Goal: Information Seeking & Learning: Check status

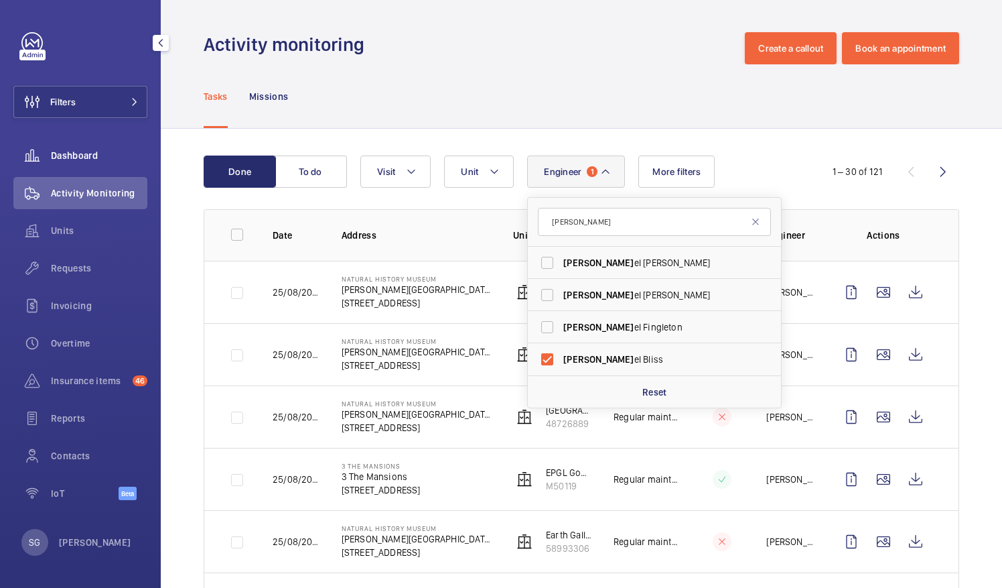
click at [123, 159] on span "Dashboard" at bounding box center [99, 155] width 96 height 13
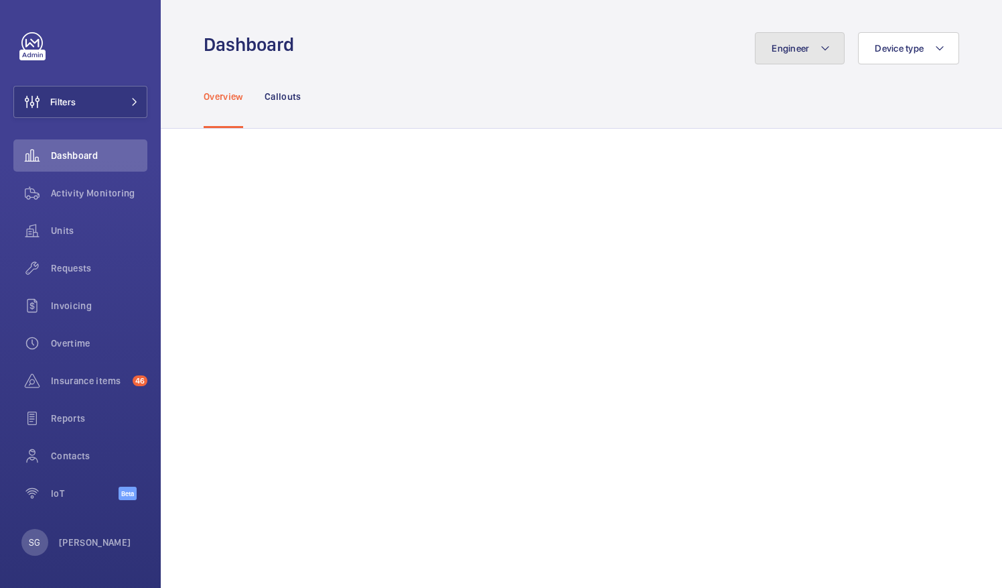
click at [828, 40] on mat-icon at bounding box center [825, 48] width 11 height 16
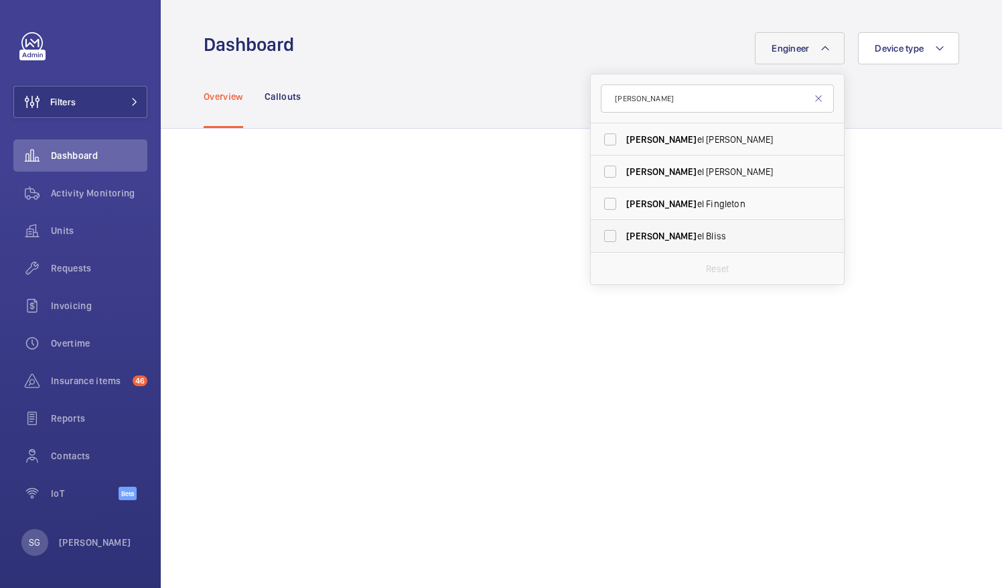
type input "[PERSON_NAME]"
click at [600, 235] on label "[PERSON_NAME]" at bounding box center [707, 236] width 233 height 32
click at [600, 235] on input "[PERSON_NAME]" at bounding box center [610, 235] width 27 height 27
checkbox input "true"
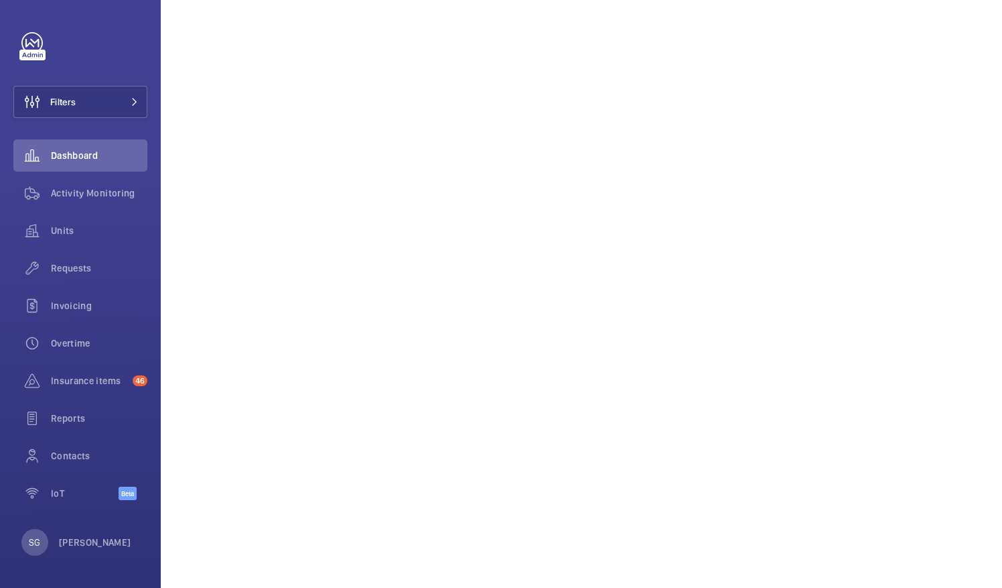
scroll to position [426, 0]
click at [98, 204] on div "Activity Monitoring" at bounding box center [80, 193] width 134 height 32
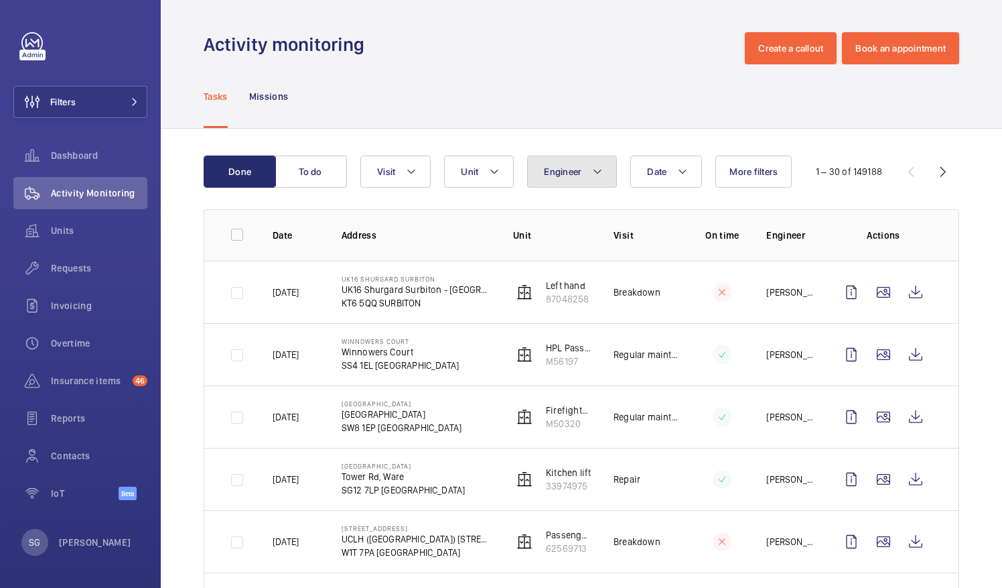
click at [586, 169] on button "Engineer" at bounding box center [572, 171] width 90 height 32
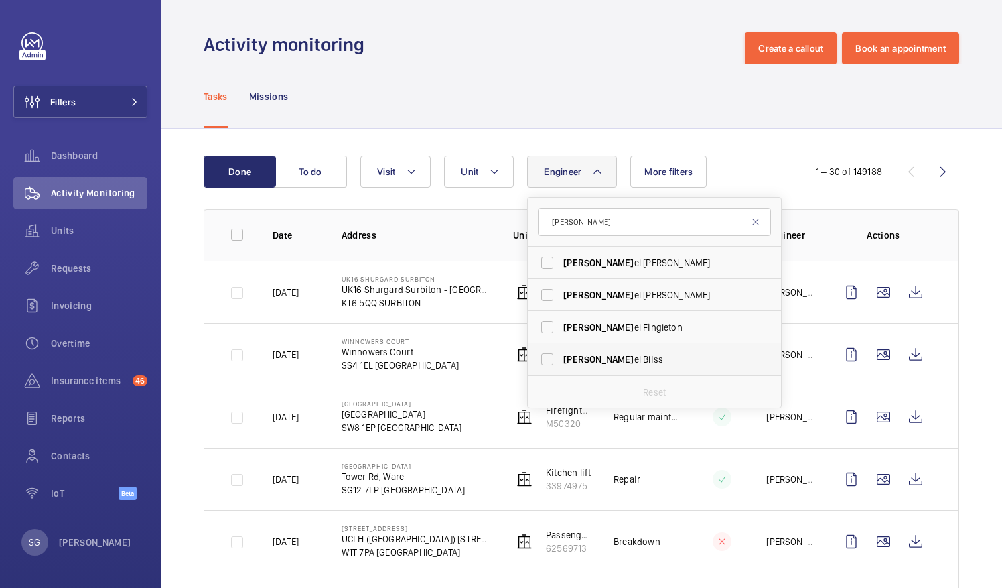
type input "[PERSON_NAME]"
click at [554, 363] on label "[PERSON_NAME]" at bounding box center [644, 359] width 233 height 32
click at [554, 363] on input "[PERSON_NAME]" at bounding box center [547, 359] width 27 height 27
checkbox input "true"
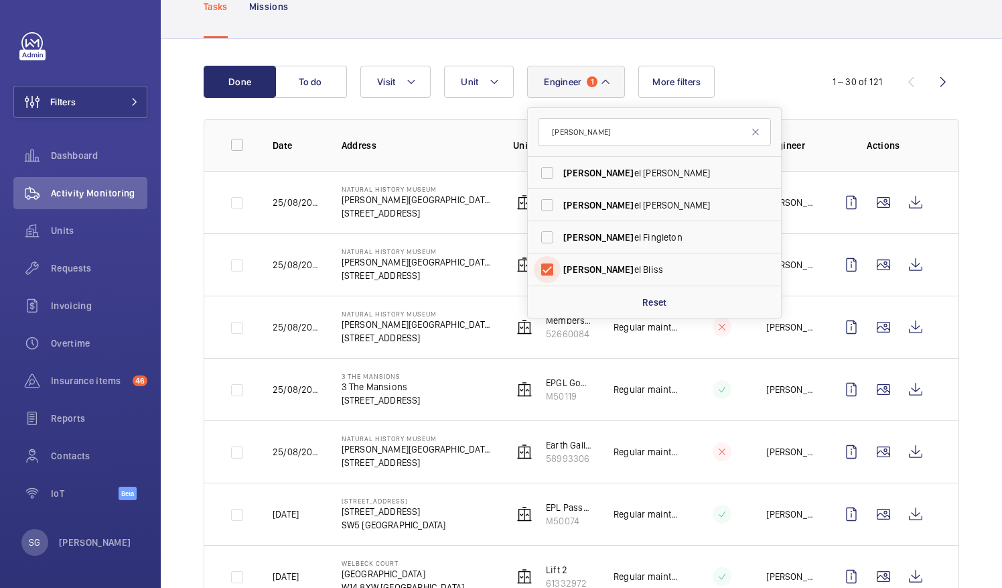
scroll to position [95, 0]
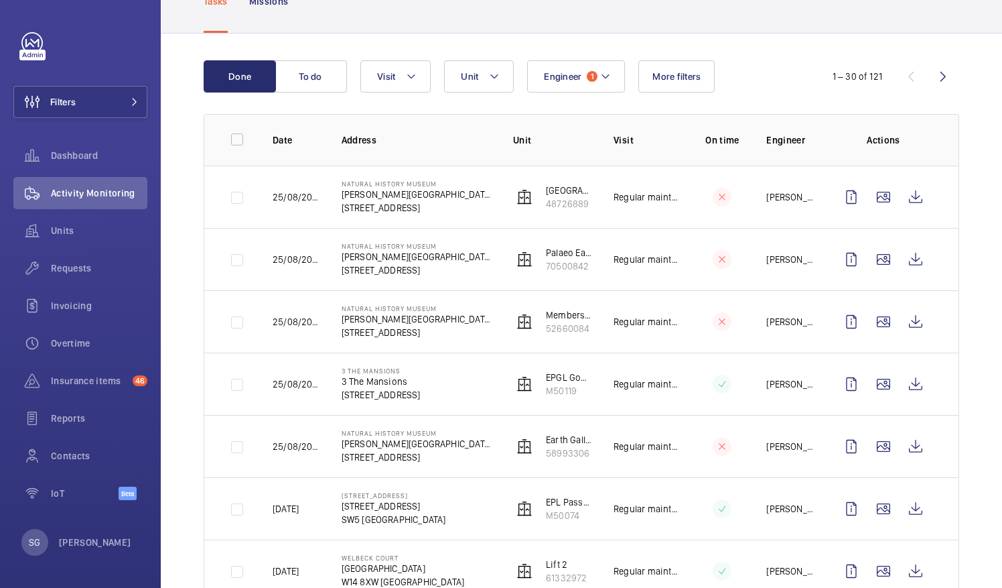
click at [603, 88] on button "Engineer 1" at bounding box center [576, 76] width 98 height 32
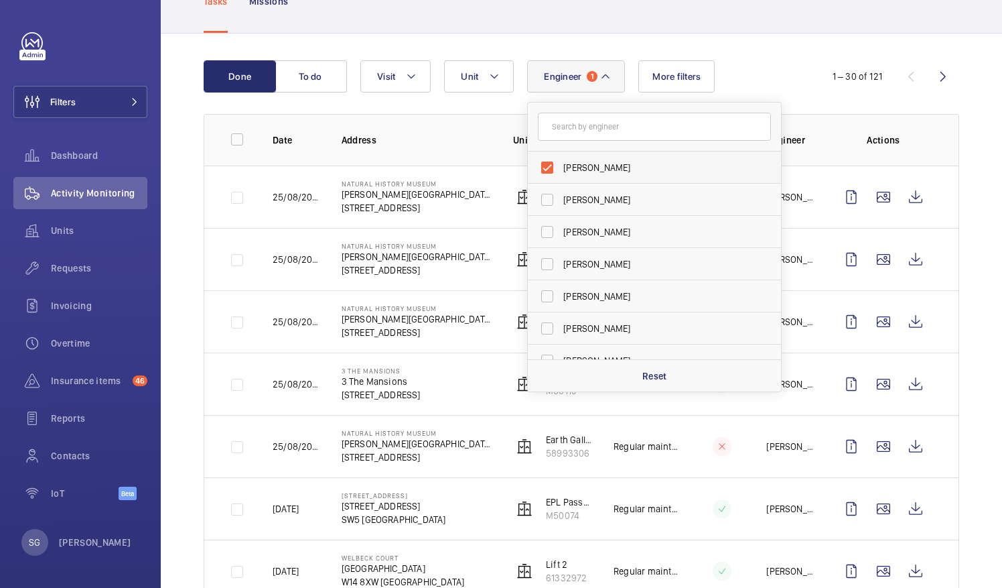
click at [549, 165] on label "[PERSON_NAME]" at bounding box center [644, 167] width 233 height 32
click at [549, 165] on input "[PERSON_NAME]" at bounding box center [547, 167] width 27 height 27
checkbox input "false"
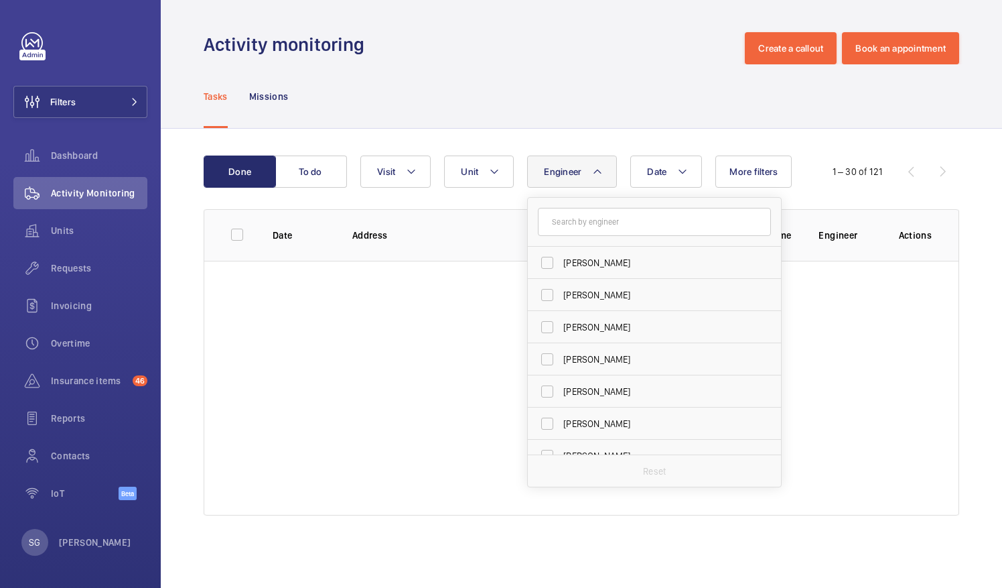
click at [689, 101] on div "Tasks Missions" at bounding box center [582, 96] width 756 height 64
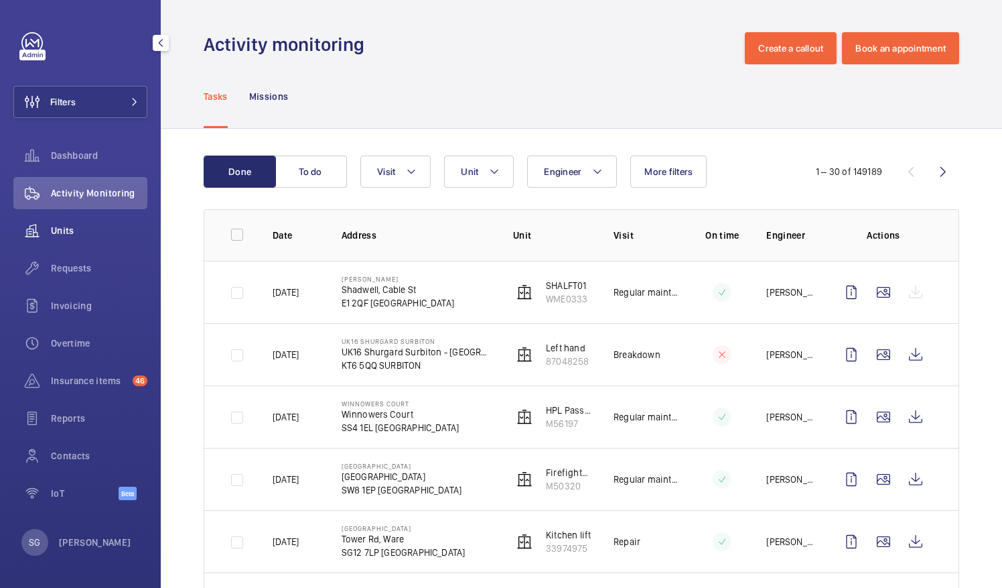
click at [110, 241] on div "Units" at bounding box center [80, 230] width 134 height 32
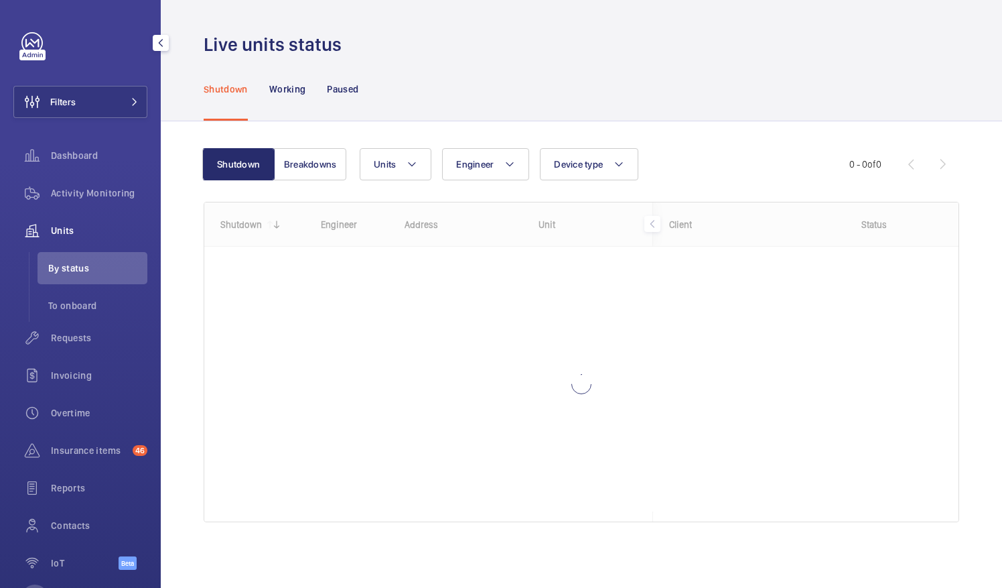
click at [118, 220] on div "Units" at bounding box center [80, 230] width 134 height 32
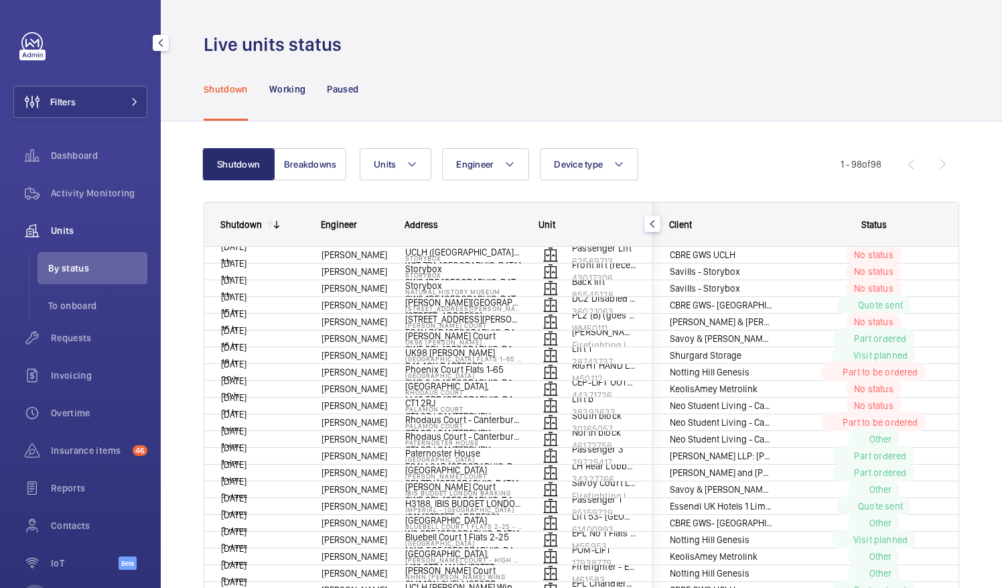
click at [69, 225] on span "Units" at bounding box center [99, 230] width 96 height 13
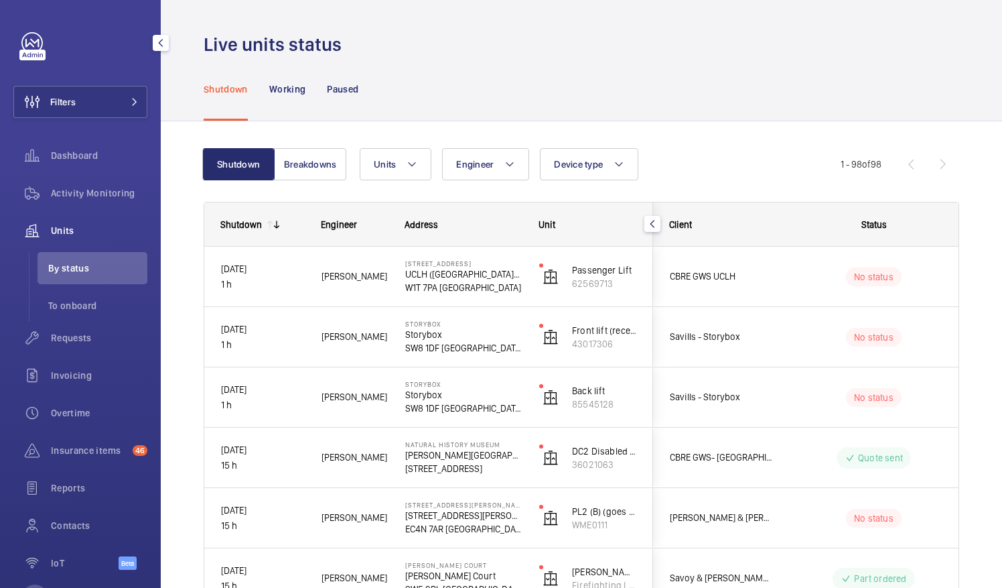
click at [68, 231] on span "Units" at bounding box center [99, 230] width 96 height 13
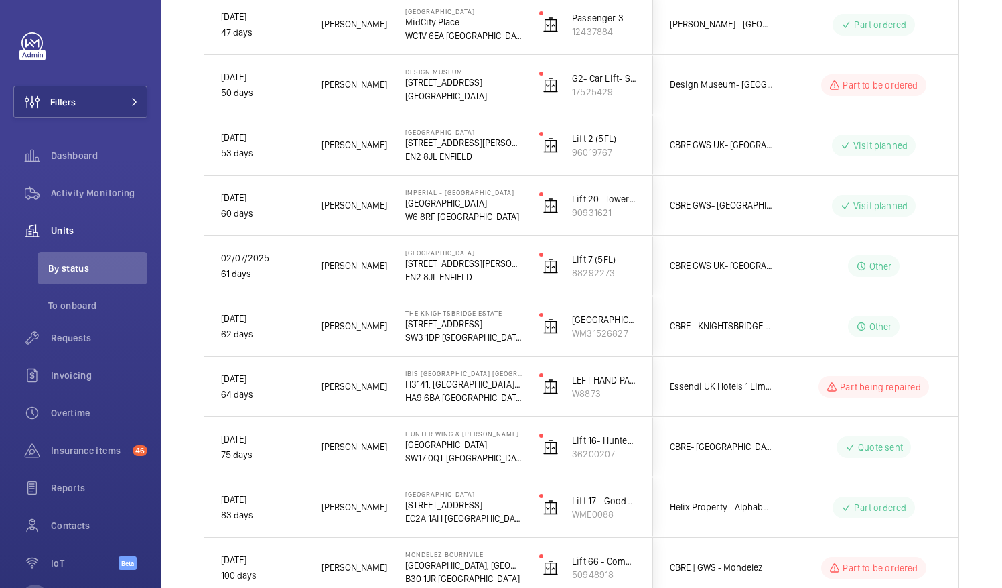
scroll to position [5589, 0]
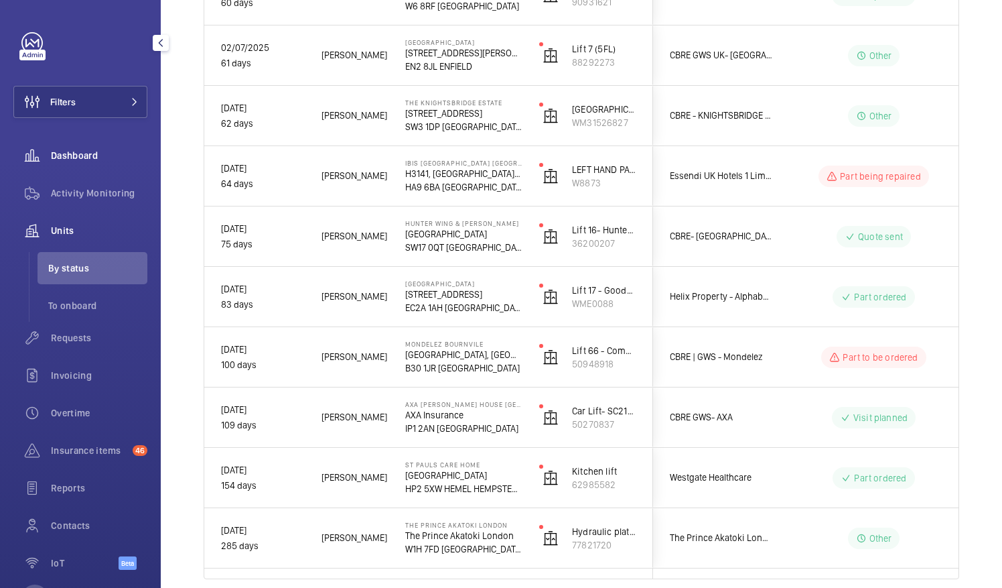
click at [79, 158] on span "Dashboard" at bounding box center [99, 155] width 96 height 13
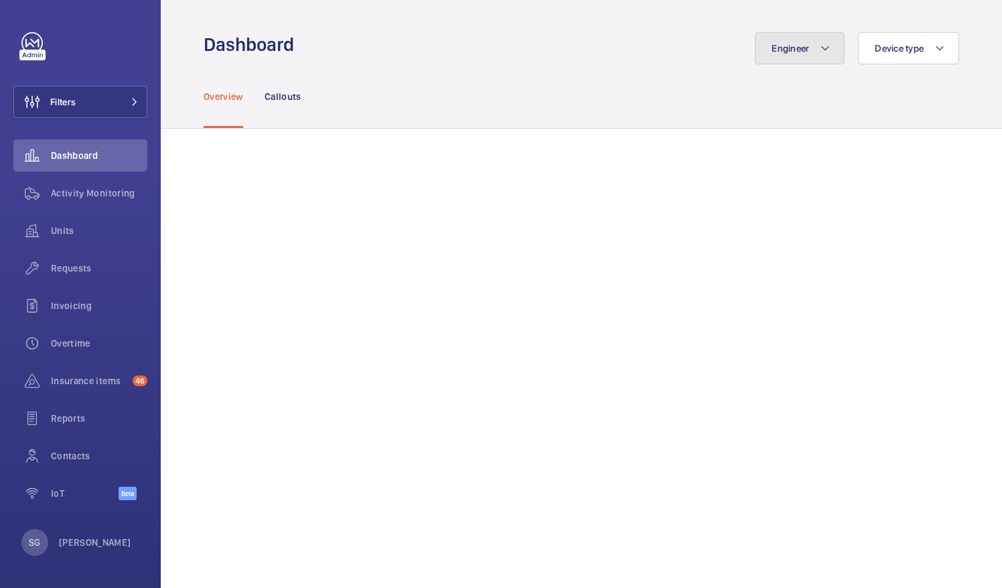
click at [815, 51] on button "Engineer" at bounding box center [800, 48] width 90 height 32
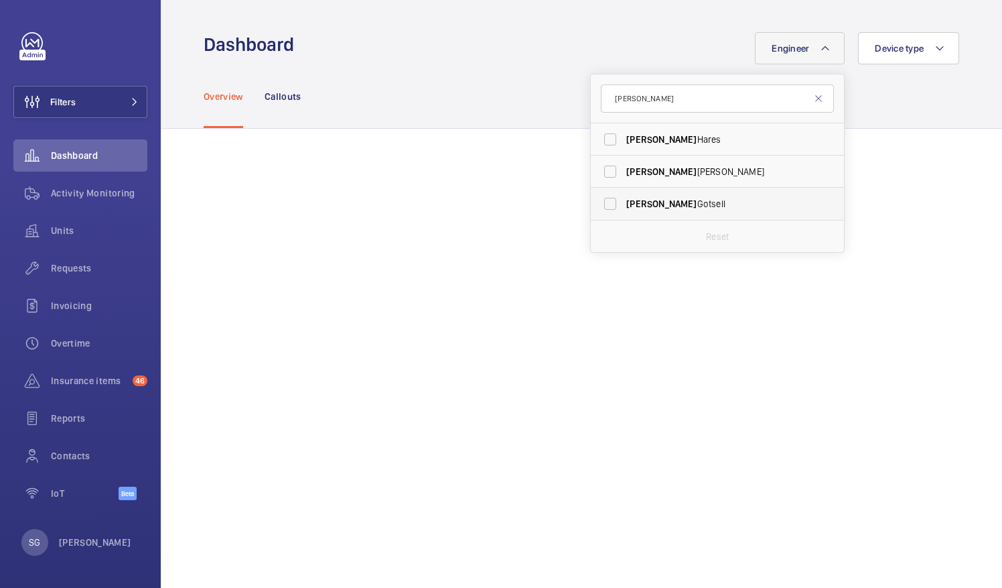
type input "[PERSON_NAME]"
click at [600, 201] on label "[PERSON_NAME]" at bounding box center [707, 204] width 233 height 32
click at [600, 201] on input "[PERSON_NAME]" at bounding box center [610, 203] width 27 height 27
checkbox input "true"
click at [102, 192] on span "Activity Monitoring" at bounding box center [99, 192] width 96 height 13
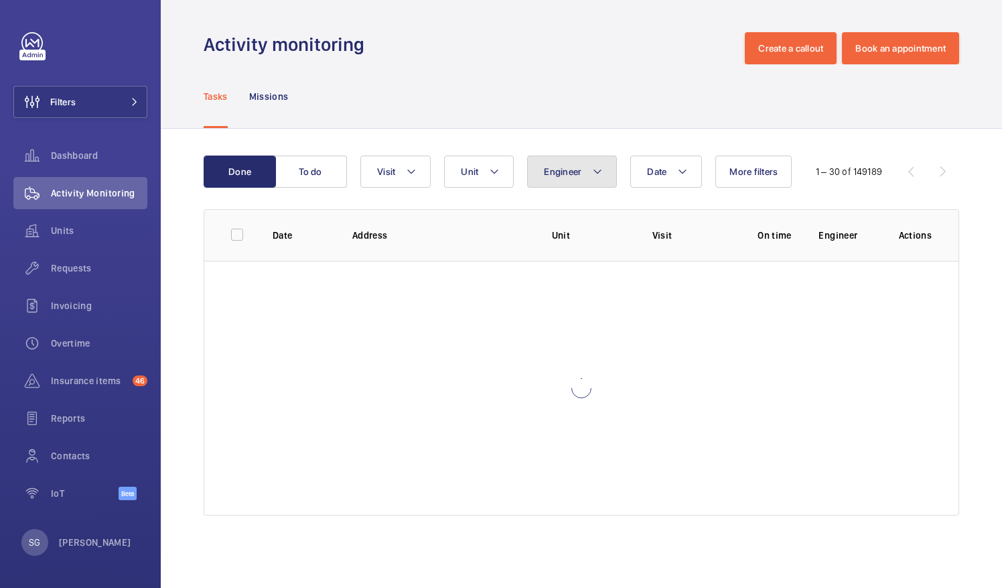
click at [574, 184] on button "Engineer" at bounding box center [572, 171] width 90 height 32
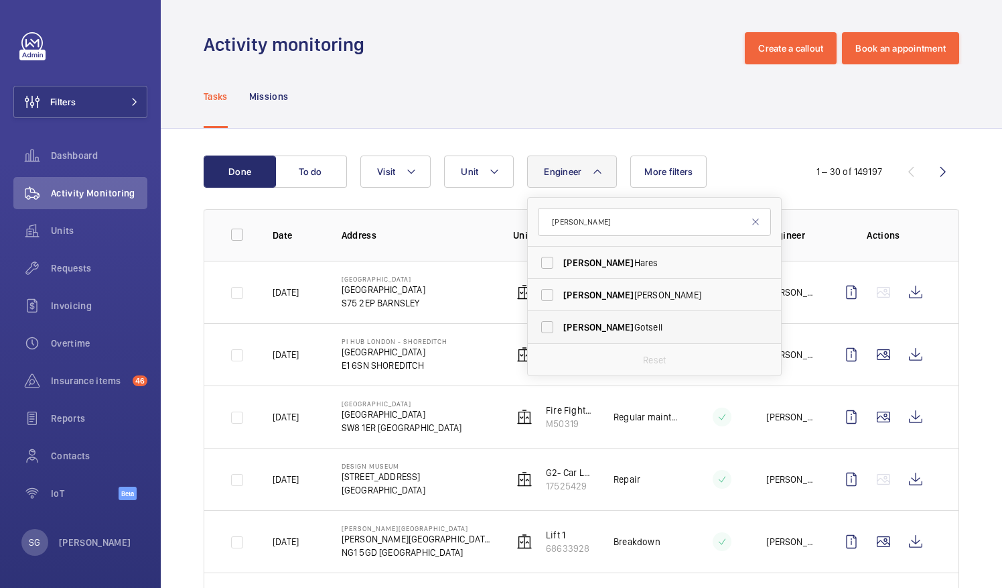
type input "[PERSON_NAME]"
click at [552, 329] on label "[PERSON_NAME]" at bounding box center [644, 327] width 233 height 32
click at [552, 329] on input "[PERSON_NAME]" at bounding box center [547, 327] width 27 height 27
checkbox input "true"
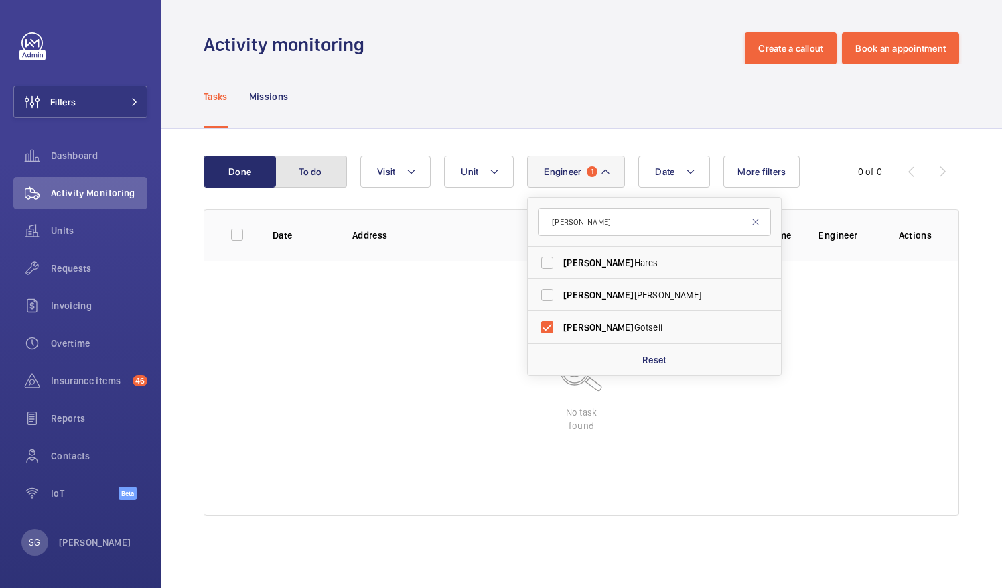
click at [324, 175] on button "To do" at bounding box center [311, 171] width 72 height 32
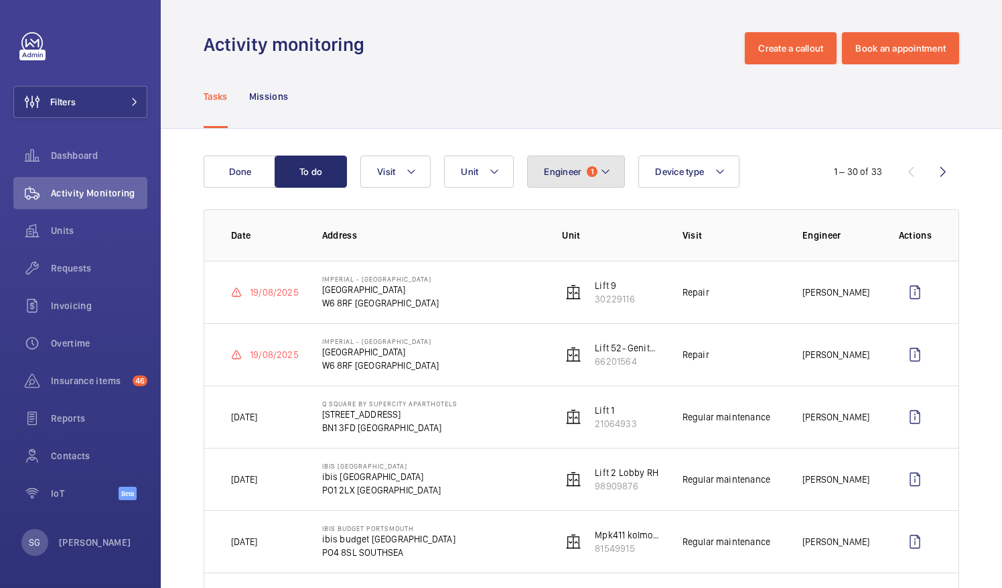
click at [580, 185] on button "Engineer 1" at bounding box center [576, 171] width 98 height 32
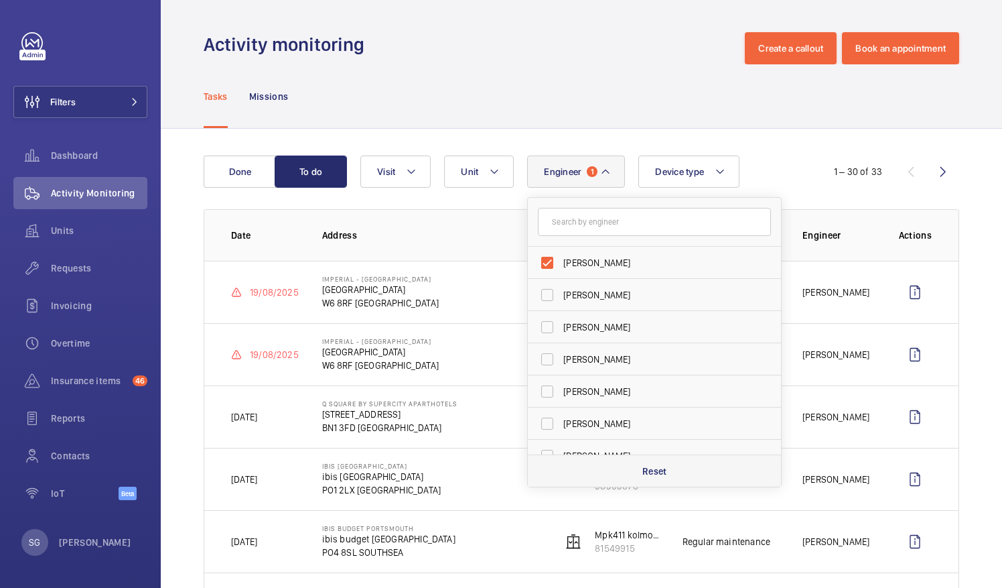
click at [647, 468] on p "Reset" at bounding box center [655, 470] width 25 height 13
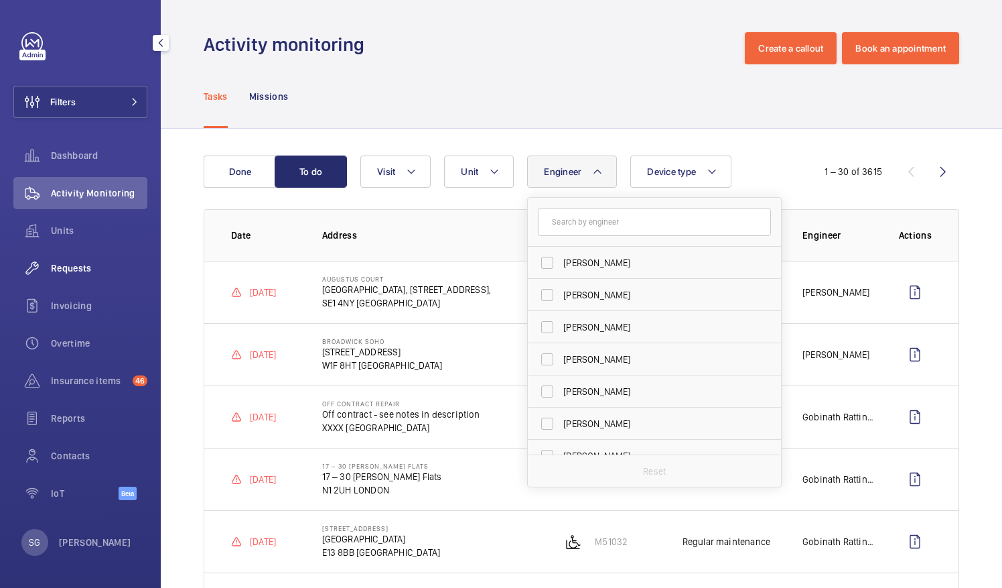
click at [78, 263] on span "Requests" at bounding box center [99, 267] width 96 height 13
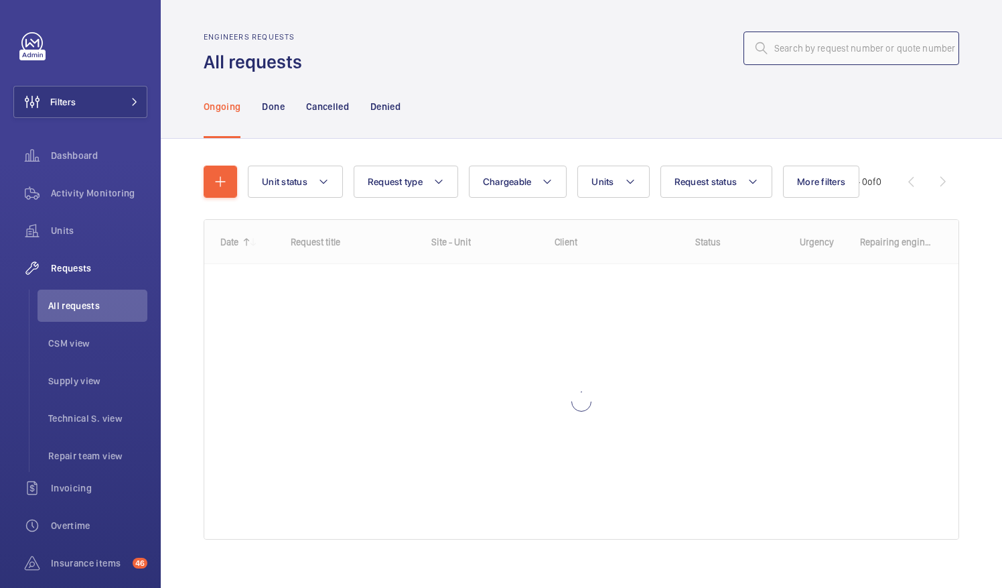
click at [850, 42] on input "text" at bounding box center [852, 48] width 216 height 34
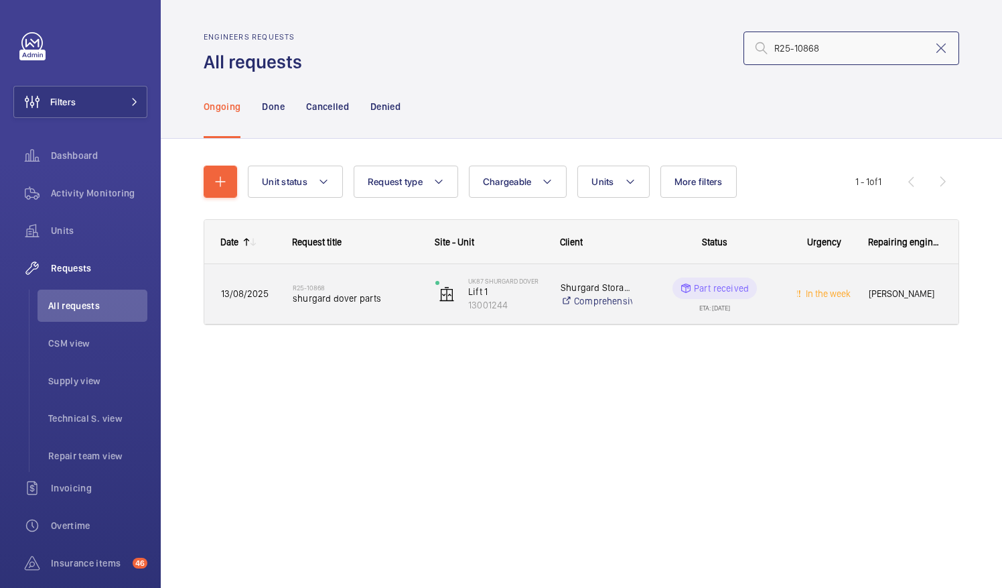
type input "R25-10868"
click at [343, 294] on span "shurgard dover parts" at bounding box center [355, 297] width 125 height 13
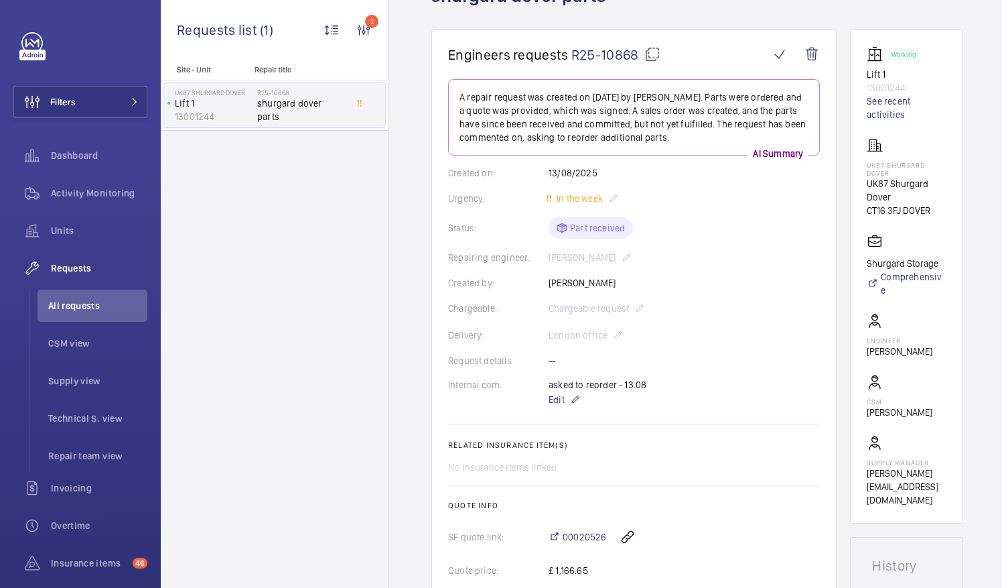
scroll to position [101, 0]
drag, startPoint x: 292, startPoint y: 115, endPoint x: 336, endPoint y: 127, distance: 45.7
click at [336, 127] on div "R25-10868 shurgard dover parts" at bounding box center [301, 107] width 88 height 39
drag, startPoint x: 336, startPoint y: 127, endPoint x: 334, endPoint y: 202, distance: 75.1
click at [334, 202] on div "Site - Unit Repair title UK87 Shurgard Dover Lift 1 13001244 R25-10868 shurgard…" at bounding box center [274, 326] width 227 height 523
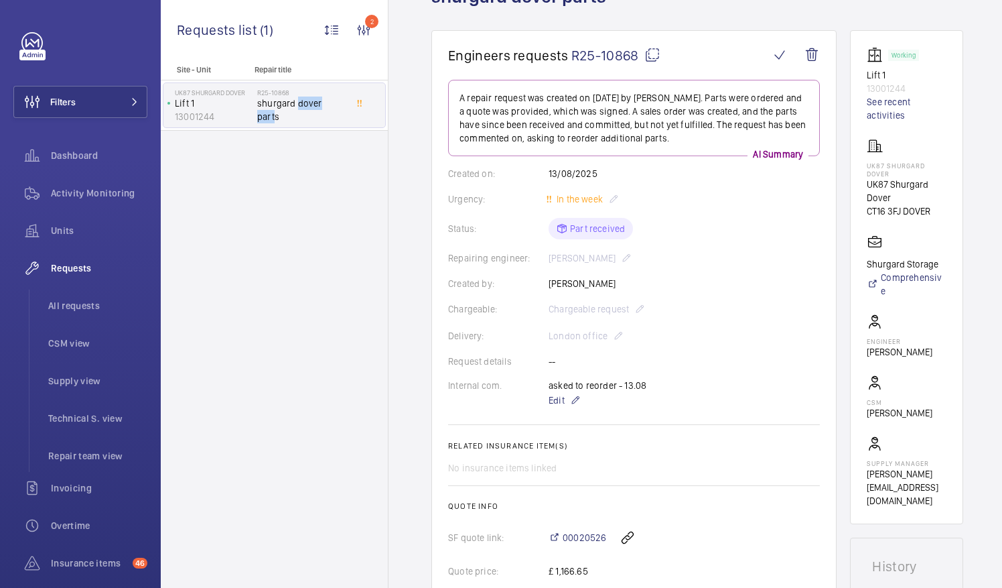
click at [334, 202] on div "Site - Unit Repair title UK87 Shurgard Dover Lift 1 13001244 R25-10868 shurgard…" at bounding box center [274, 326] width 227 height 523
click at [650, 56] on mat-icon at bounding box center [653, 55] width 16 height 16
